Goal: Check status: Check status

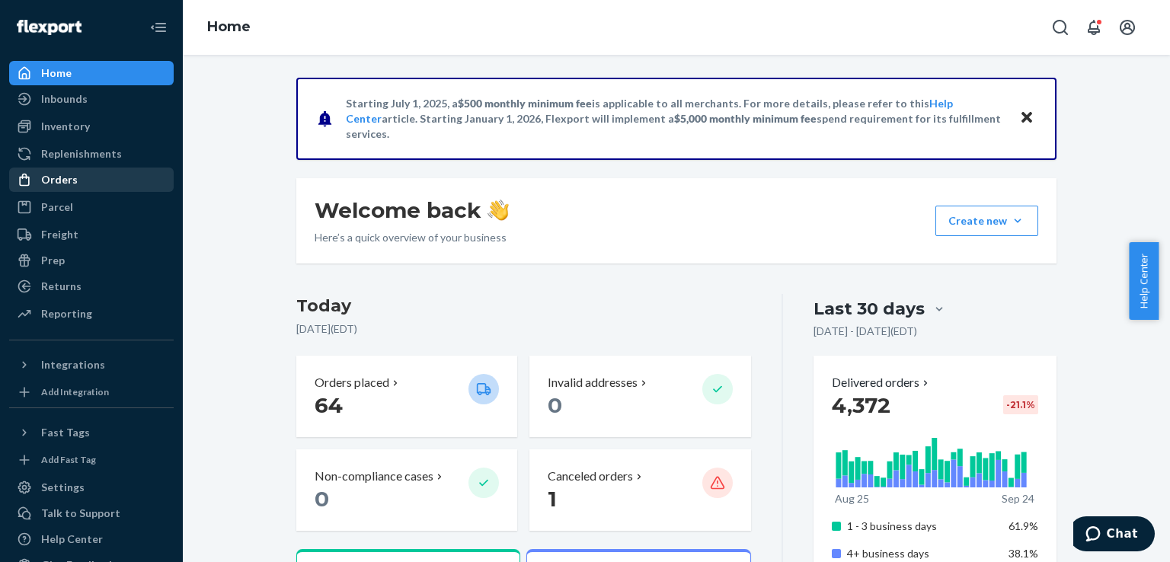
click at [101, 189] on div "Orders" at bounding box center [91, 179] width 161 height 21
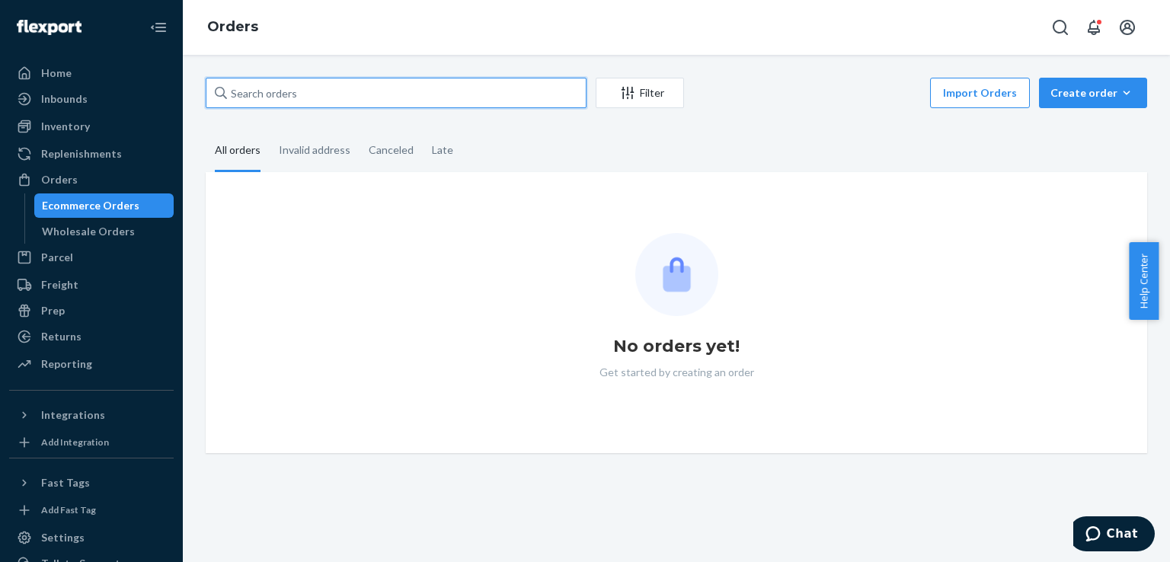
click at [334, 95] on input "text" at bounding box center [396, 93] width 381 height 30
paste input "JBV5VYCRU9"
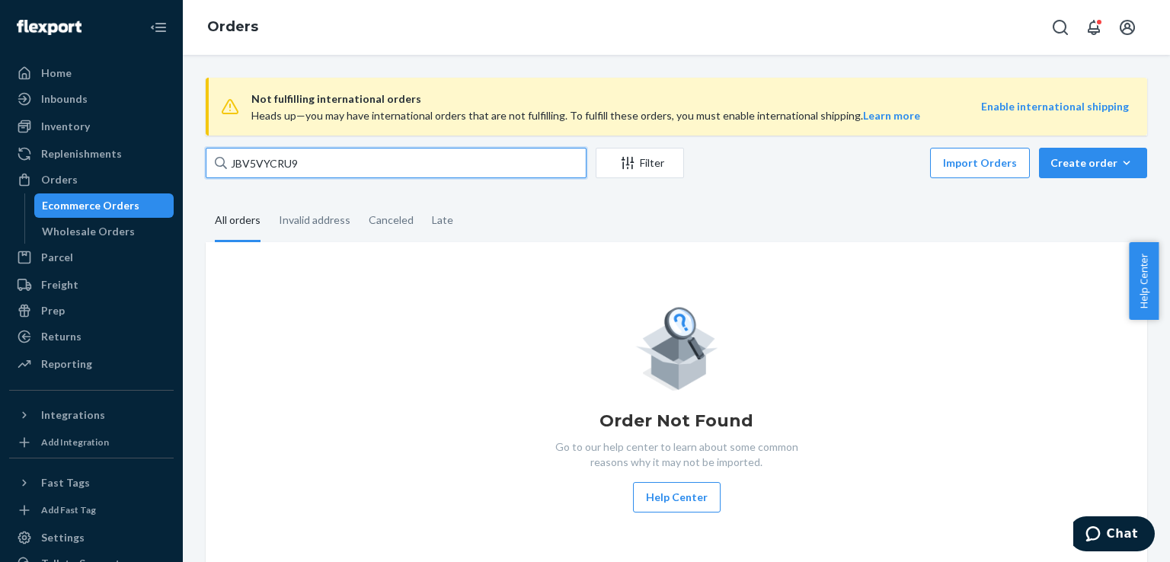
type input "JBV5VYCRU9"
